Goal: Information Seeking & Learning: Learn about a topic

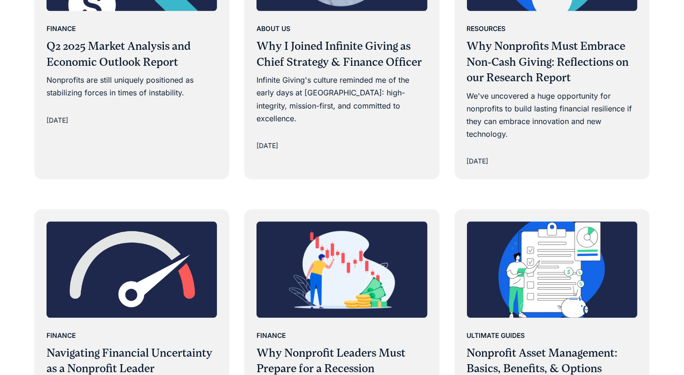
scroll to position [1054, 0]
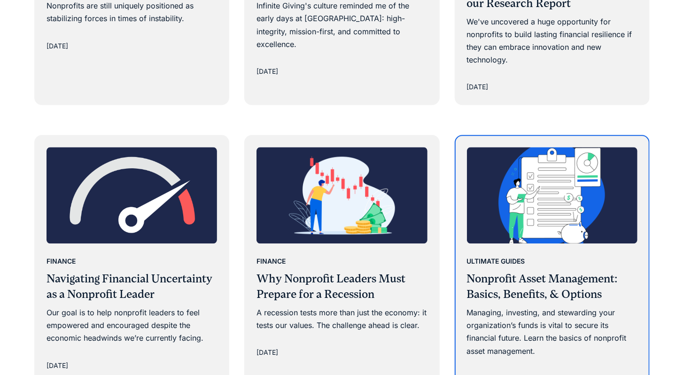
click at [526, 199] on img at bounding box center [552, 195] width 171 height 96
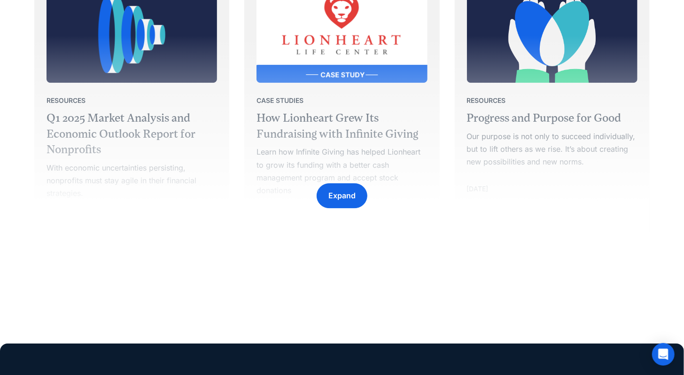
scroll to position [1549, 0]
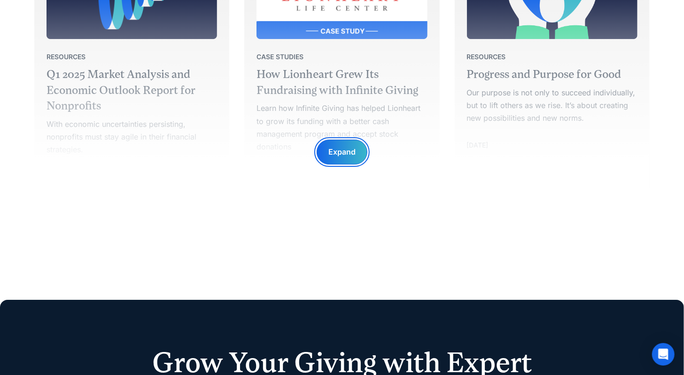
click at [347, 148] on div "Expand" at bounding box center [341, 152] width 27 height 13
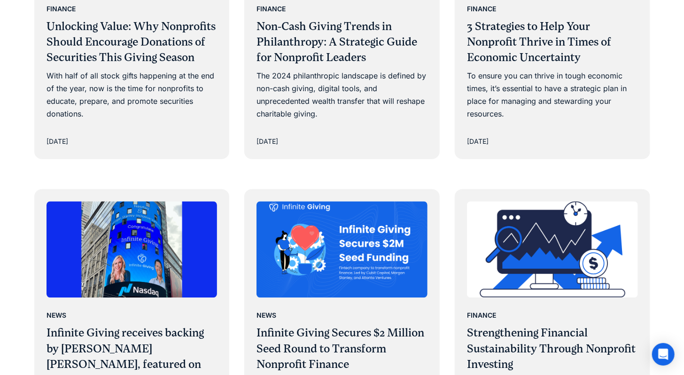
scroll to position [2945, 0]
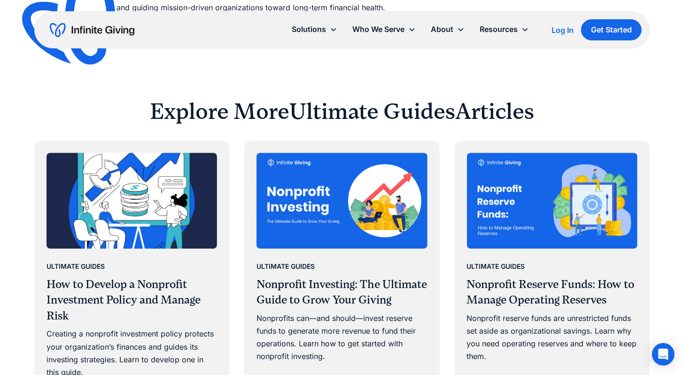
scroll to position [5193, 0]
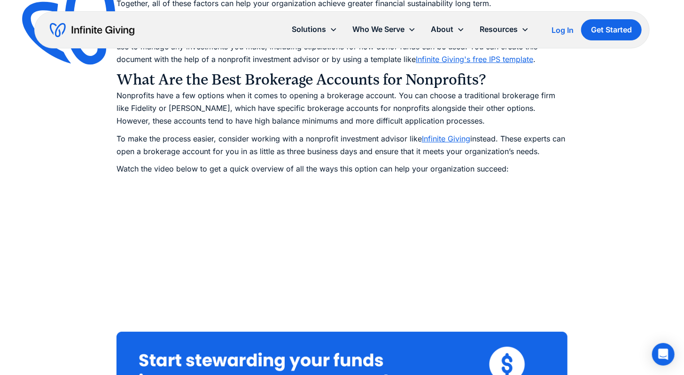
scroll to position [1865, 0]
